Goal: Navigation & Orientation: Find specific page/section

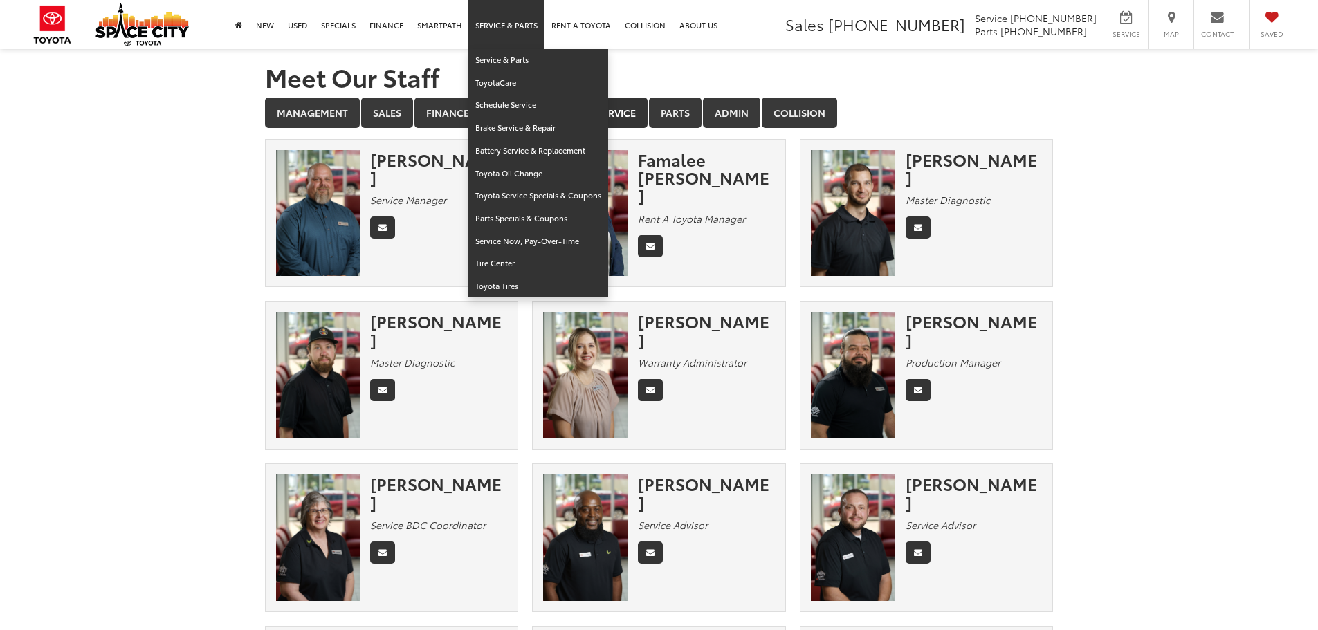
click at [507, 26] on link "Service & Parts" at bounding box center [506, 24] width 76 height 49
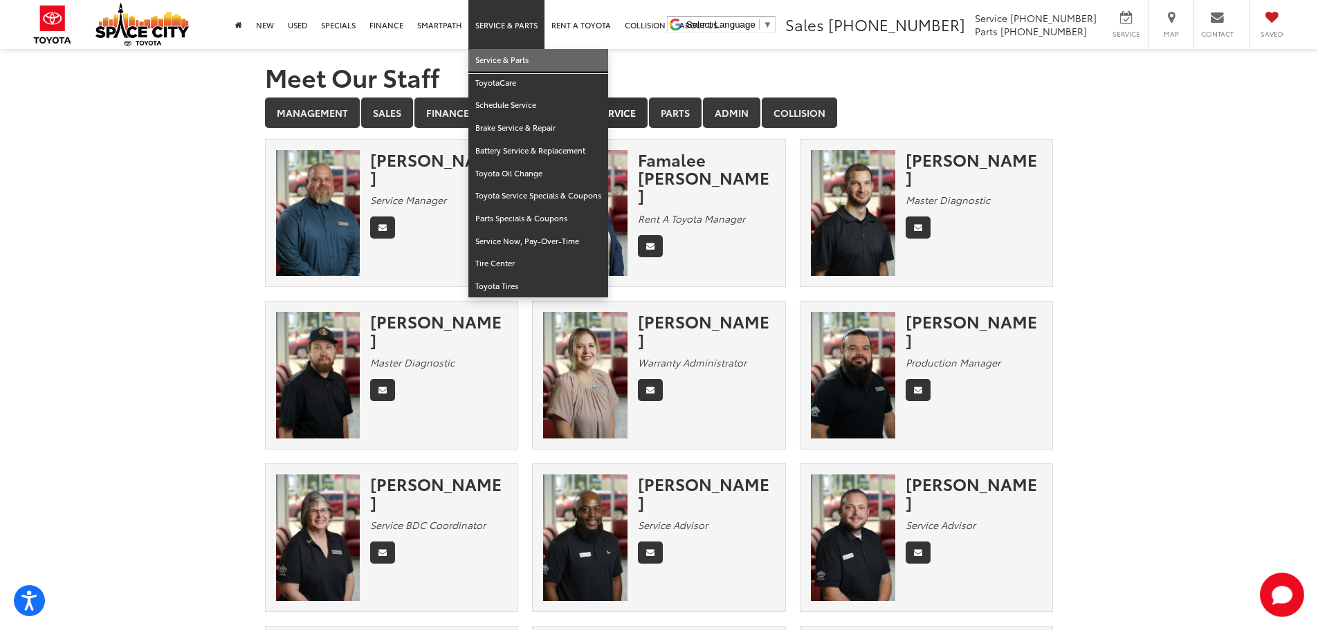
click at [501, 57] on link "Service & Parts" at bounding box center [538, 60] width 140 height 23
